Goal: Task Accomplishment & Management: Use online tool/utility

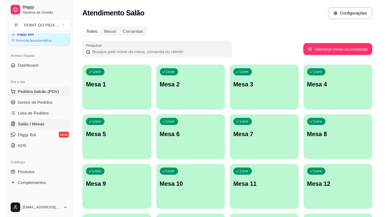
scroll to position [39, 0]
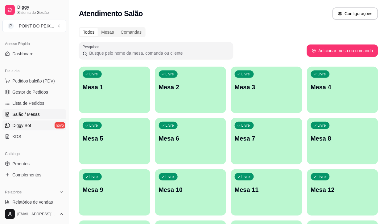
click at [31, 126] on link "Diggy Bot novo" at bounding box center [34, 125] width 64 height 10
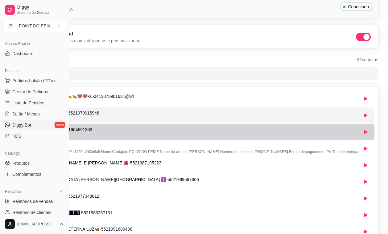
scroll to position [0, 69]
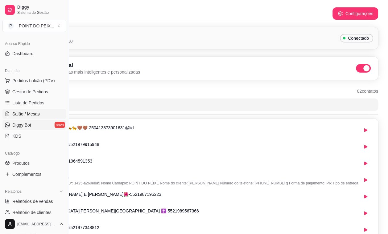
click at [34, 115] on span "Salão / Mesas" at bounding box center [25, 114] width 27 height 6
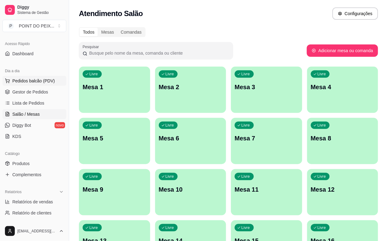
click at [41, 82] on span "Pedidos balcão (PDV)" at bounding box center [33, 81] width 43 height 6
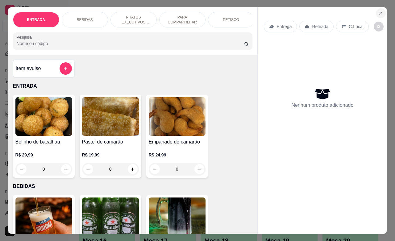
click at [378, 11] on icon "Close" at bounding box center [380, 13] width 5 height 5
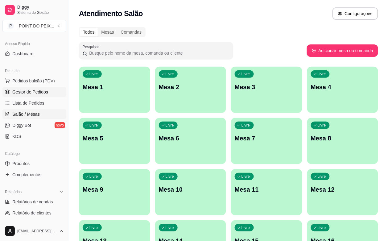
click at [39, 93] on span "Gestor de Pedidos" at bounding box center [30, 92] width 36 height 6
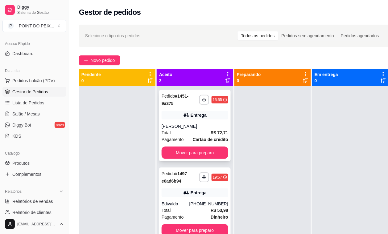
click at [201, 135] on div "Total R$ 72,71" at bounding box center [195, 133] width 67 height 7
click at [206, 154] on button "Mover para preparo" at bounding box center [195, 153] width 67 height 12
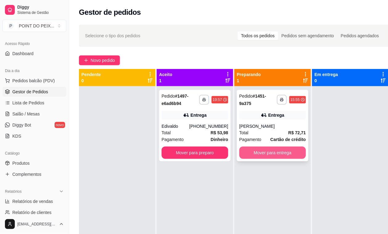
click at [266, 151] on button "Mover para entrega" at bounding box center [272, 153] width 67 height 12
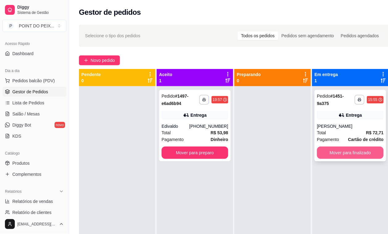
click at [343, 150] on button "Mover para finalizado" at bounding box center [350, 153] width 67 height 12
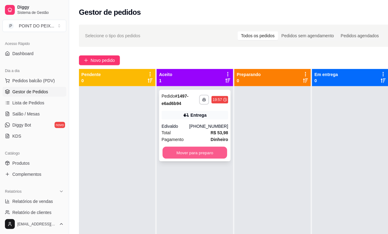
click at [208, 153] on button "Mover para preparo" at bounding box center [195, 153] width 65 height 12
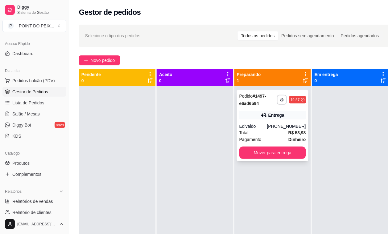
click at [267, 125] on div "Edivaldo" at bounding box center [253, 126] width 28 height 6
